Goal: Navigation & Orientation: Find specific page/section

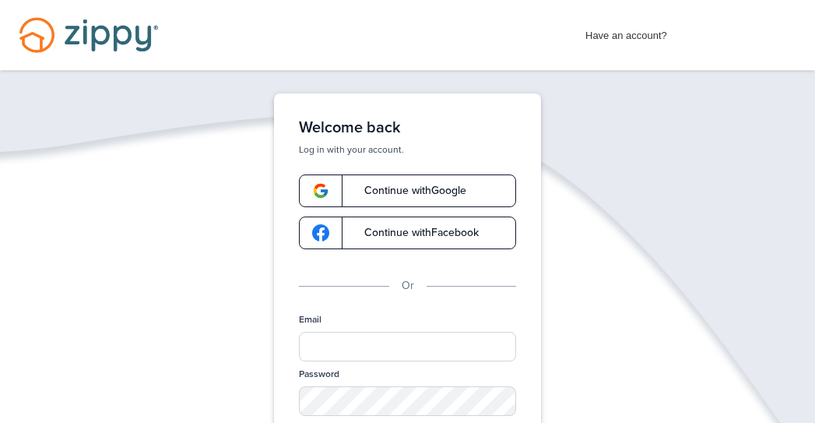
click at [427, 185] on span "Continue with Google" at bounding box center [408, 190] width 118 height 11
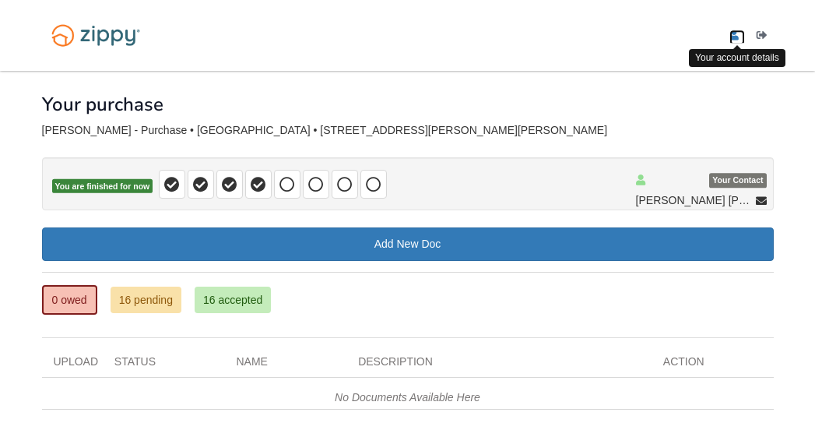
click at [733, 30] on icon "edit profile" at bounding box center [734, 35] width 9 height 11
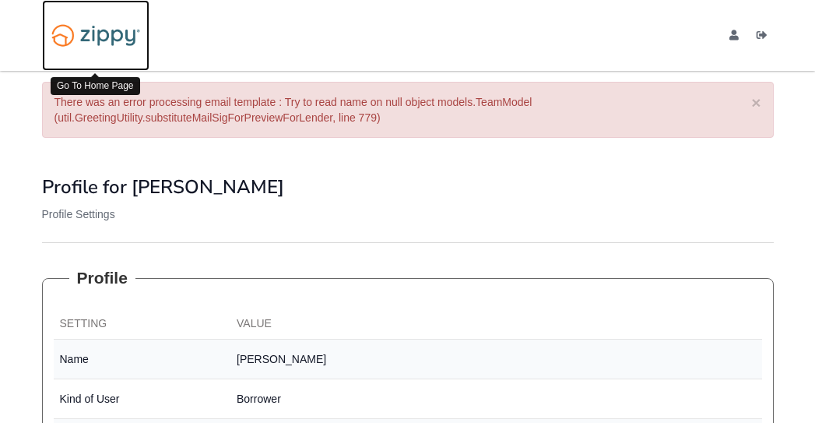
click at [95, 39] on img at bounding box center [95, 35] width 107 height 37
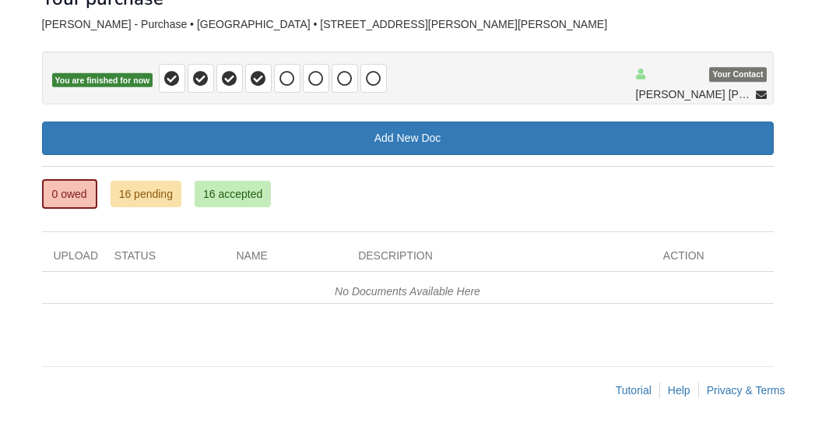
scroll to position [112, 0]
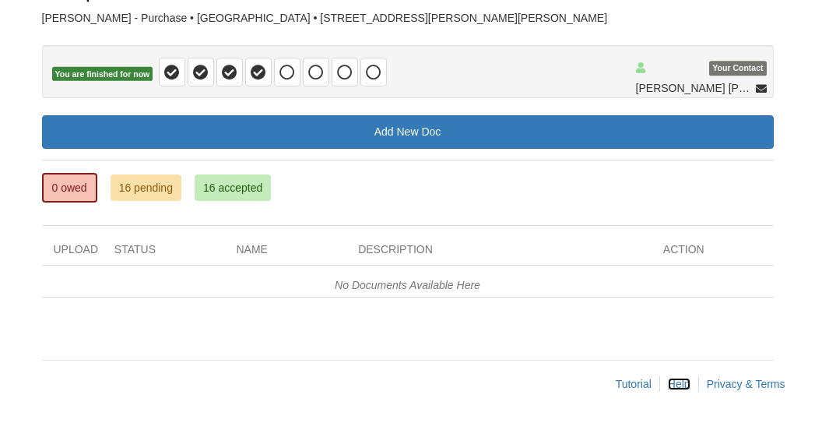
click at [684, 383] on link "Help" at bounding box center [679, 384] width 23 height 12
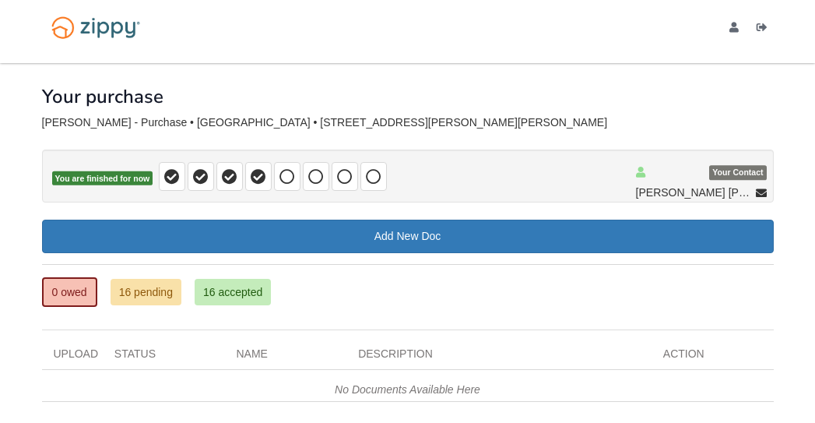
scroll to position [0, 0]
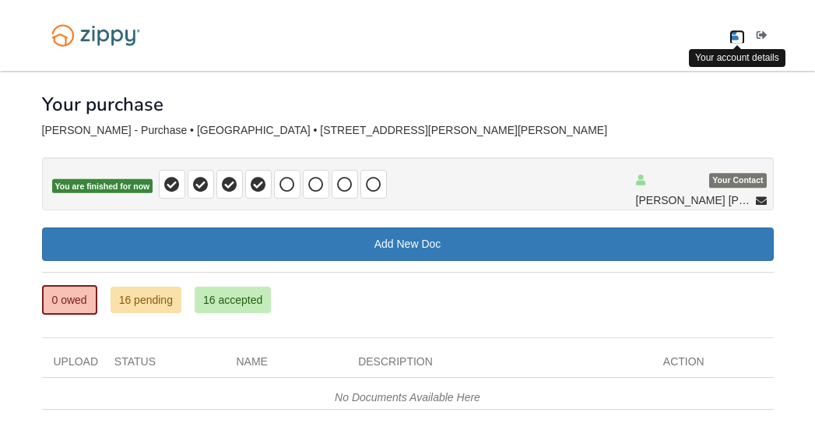
click at [734, 37] on icon "edit profile" at bounding box center [734, 35] width 9 height 11
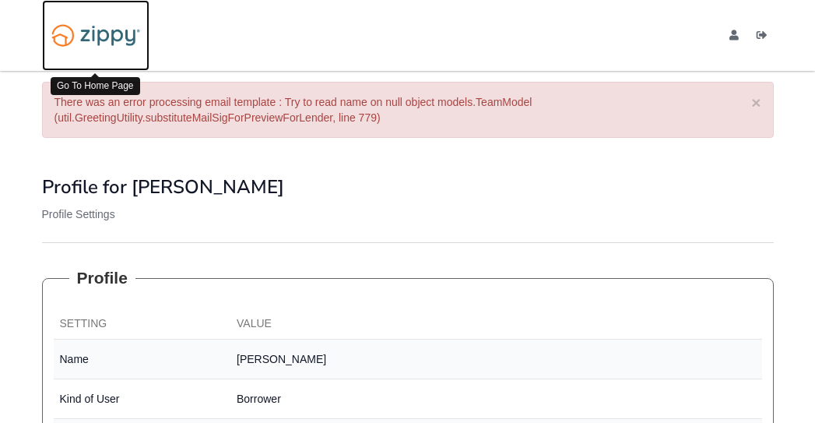
click at [94, 26] on img at bounding box center [95, 35] width 107 height 37
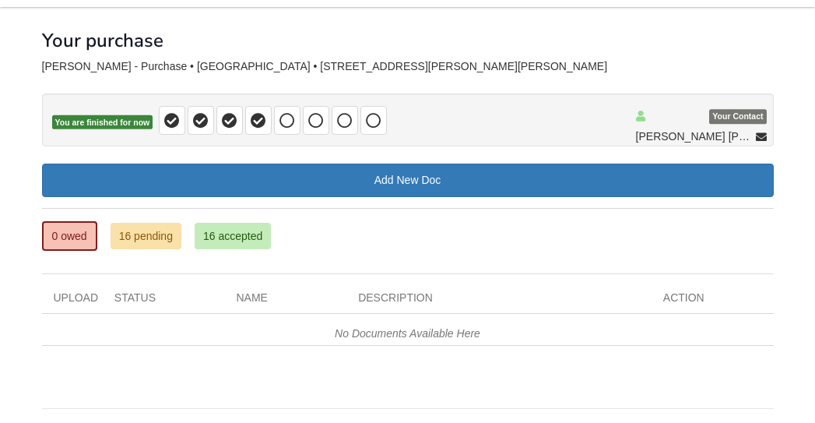
scroll to position [112, 0]
